Goal: Find contact information: Find contact information

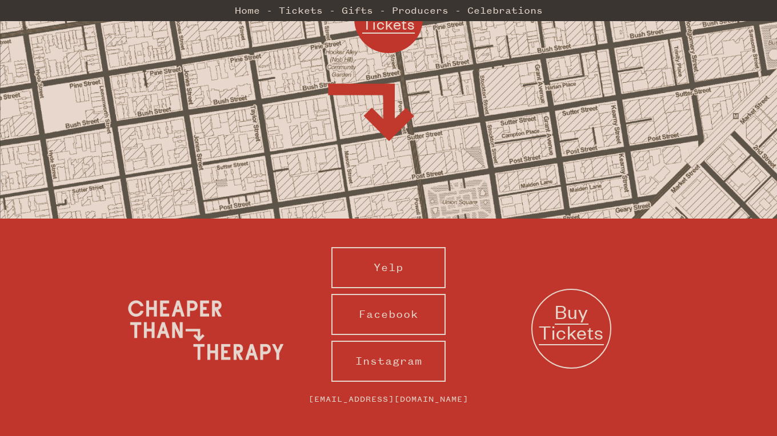
scroll to position [1105, 0]
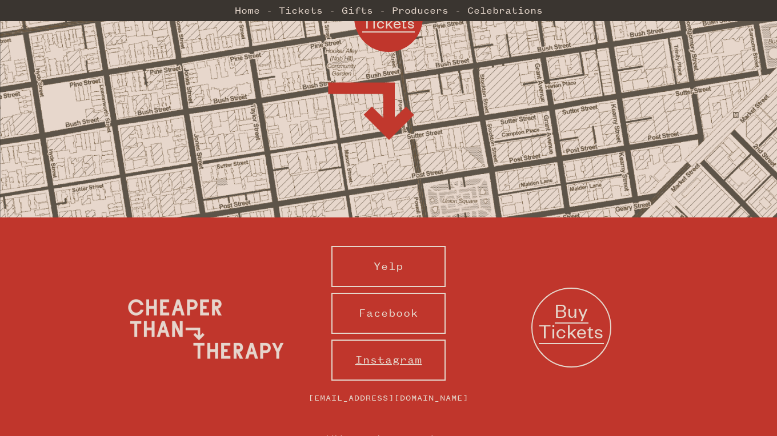
click at [355, 340] on link "Instagram" at bounding box center [388, 360] width 114 height 41
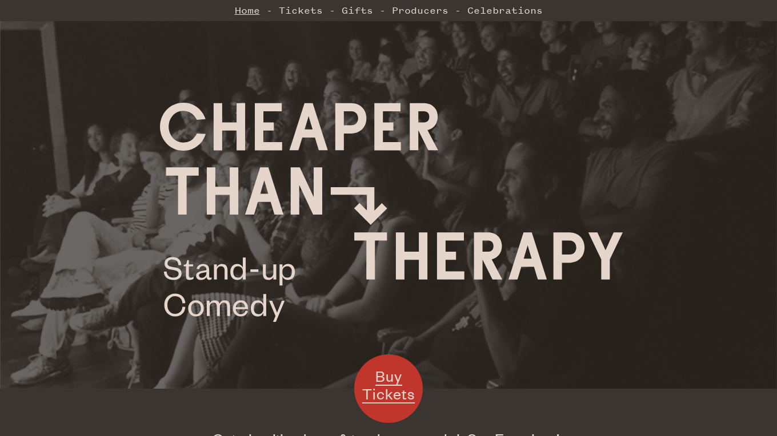
click at [249, 8] on link "Home" at bounding box center [247, 10] width 25 height 23
click at [409, 13] on link "Producers" at bounding box center [420, 10] width 57 height 23
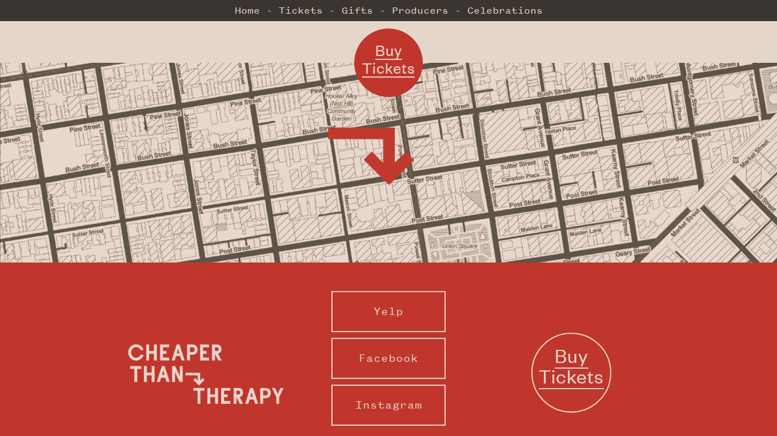
scroll to position [1105, 0]
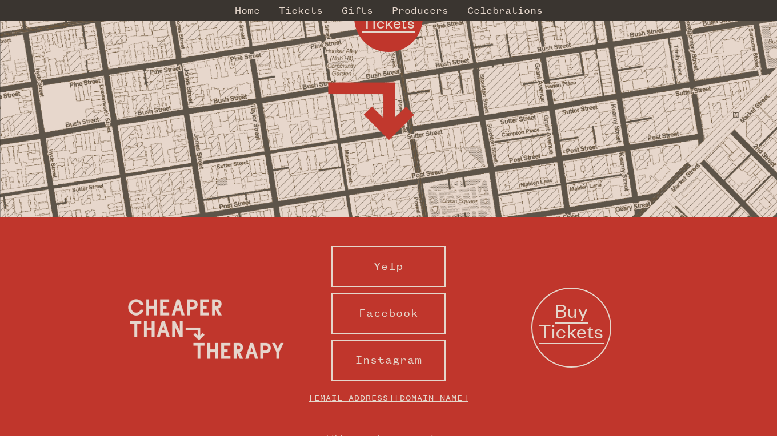
click at [354, 387] on link "[EMAIL_ADDRESS][DOMAIN_NAME]" at bounding box center [388, 398] width 183 height 23
